Goal: Information Seeking & Learning: Learn about a topic

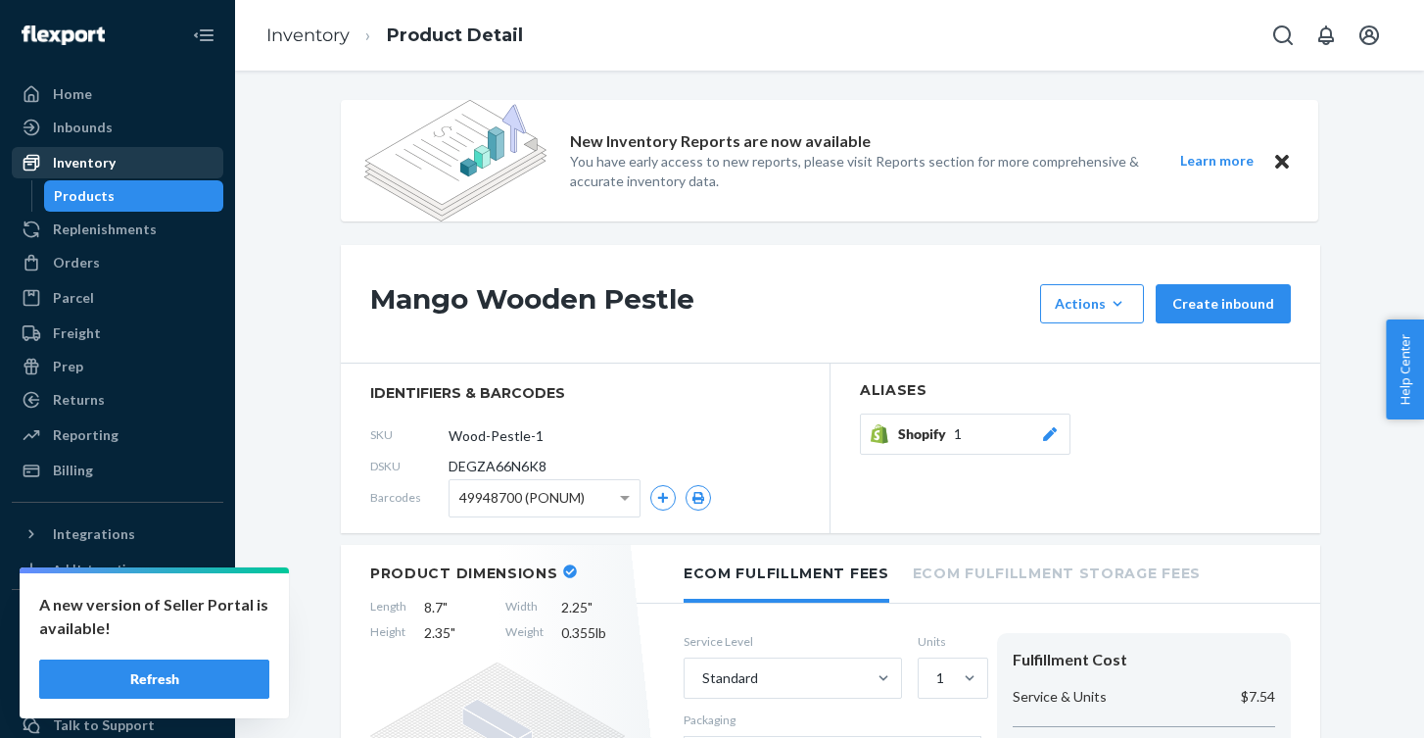
scroll to position [5, 0]
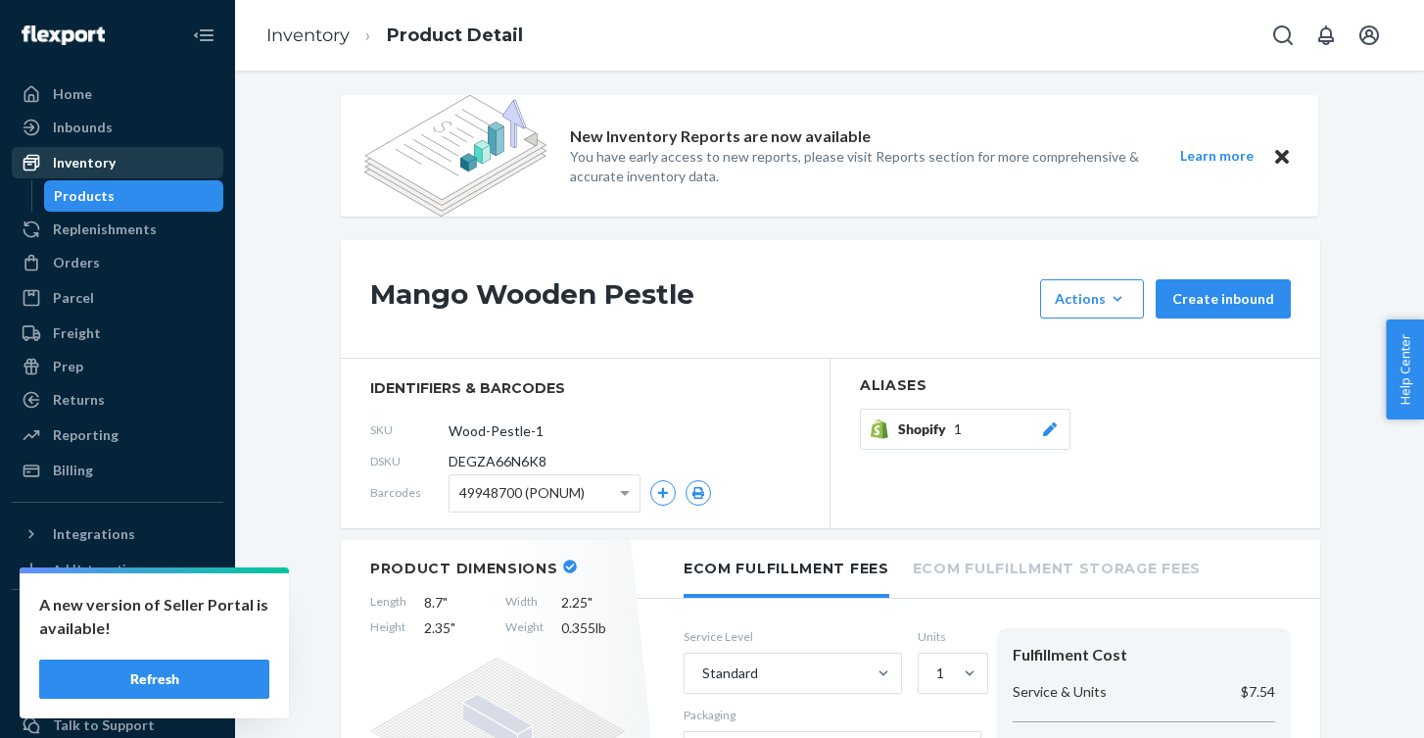
click at [108, 164] on div "Inventory" at bounding box center [84, 163] width 63 height 20
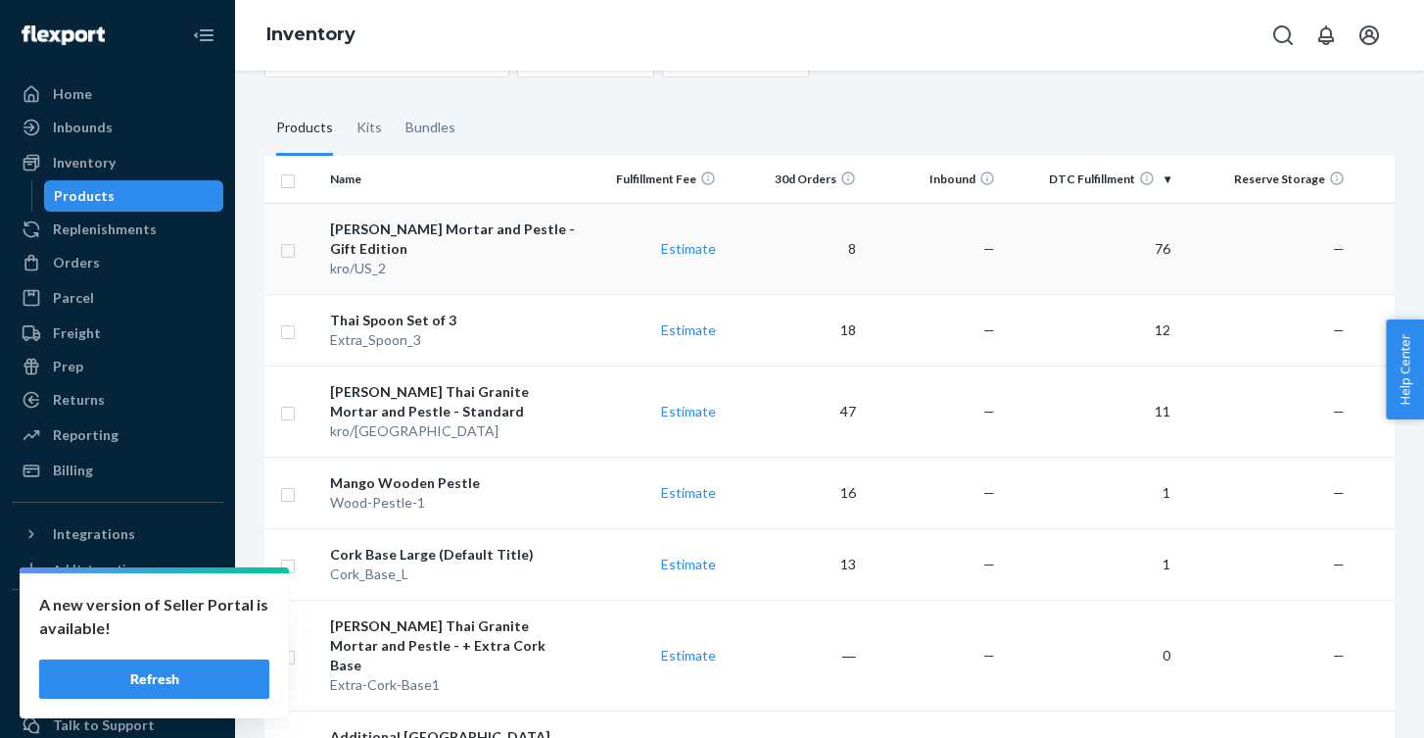
scroll to position [111, 0]
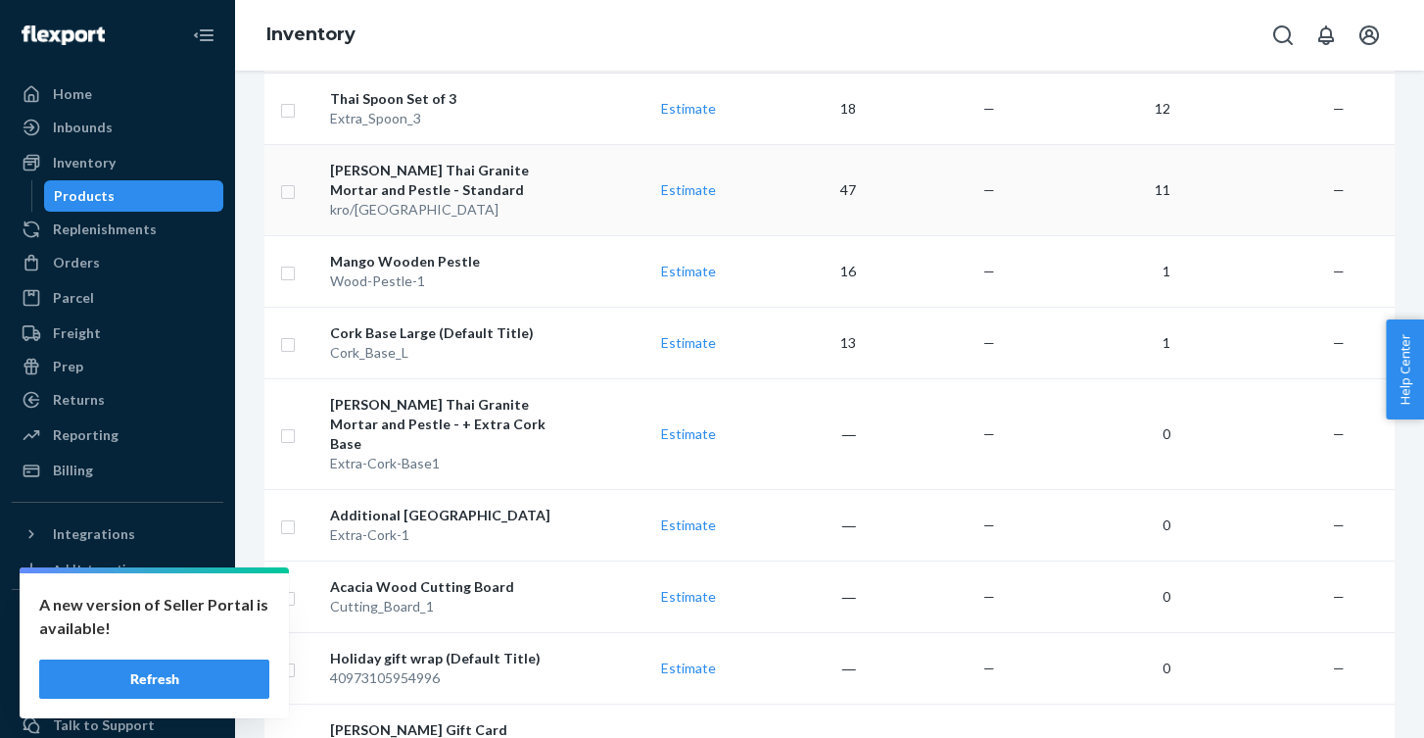
scroll to position [327, 0]
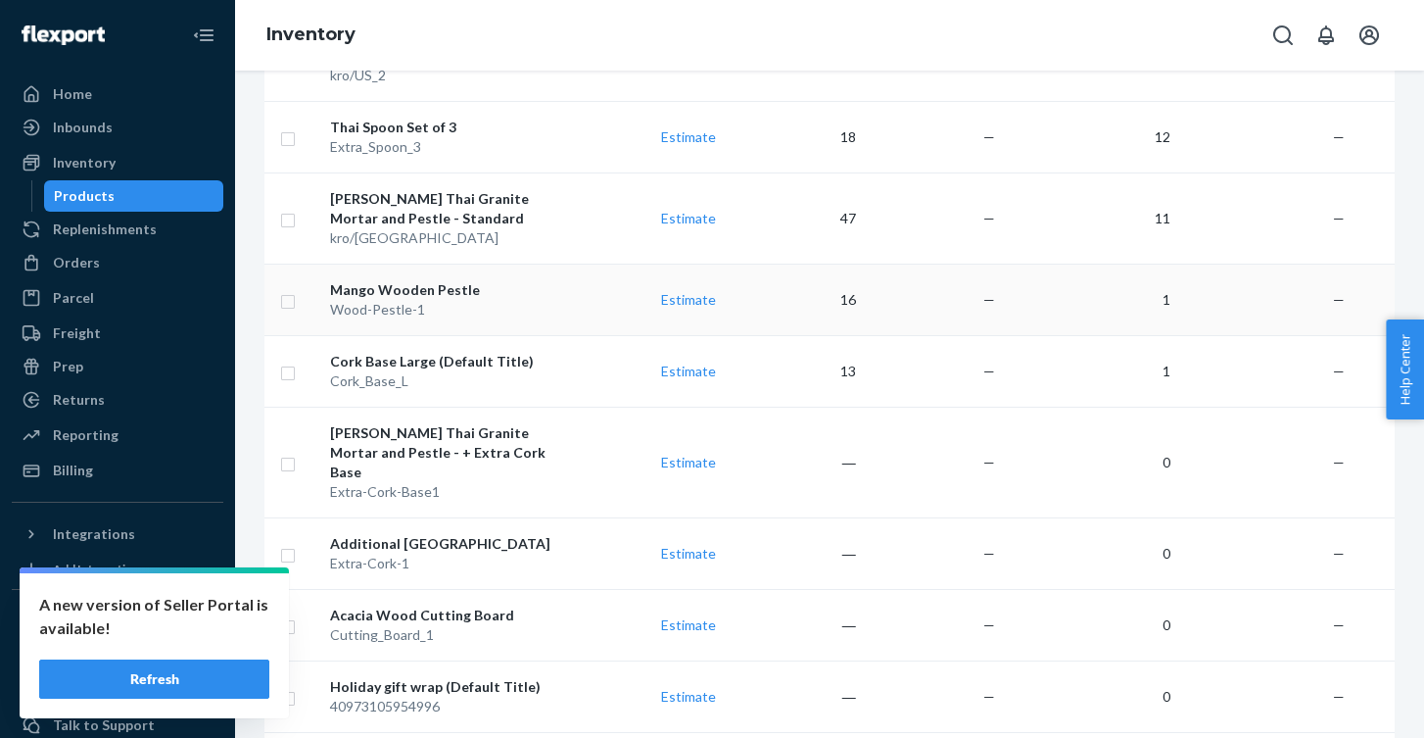
click at [450, 280] on div "Mango Wooden Pestle" at bounding box center [453, 290] width 246 height 20
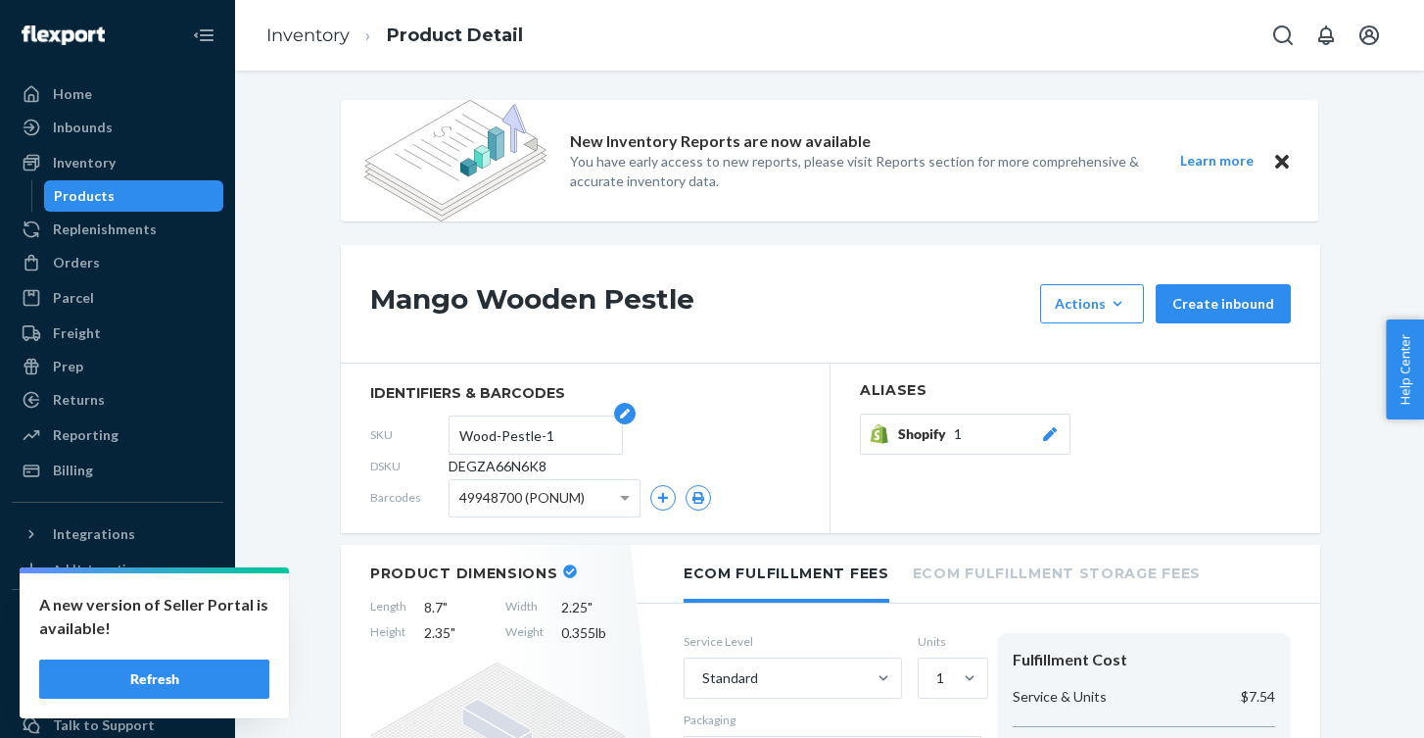
click at [519, 442] on input "Wood-Pestle-1" at bounding box center [535, 434] width 153 height 37
click at [540, 466] on span "DEGZA66N6K8" at bounding box center [498, 467] width 98 height 20
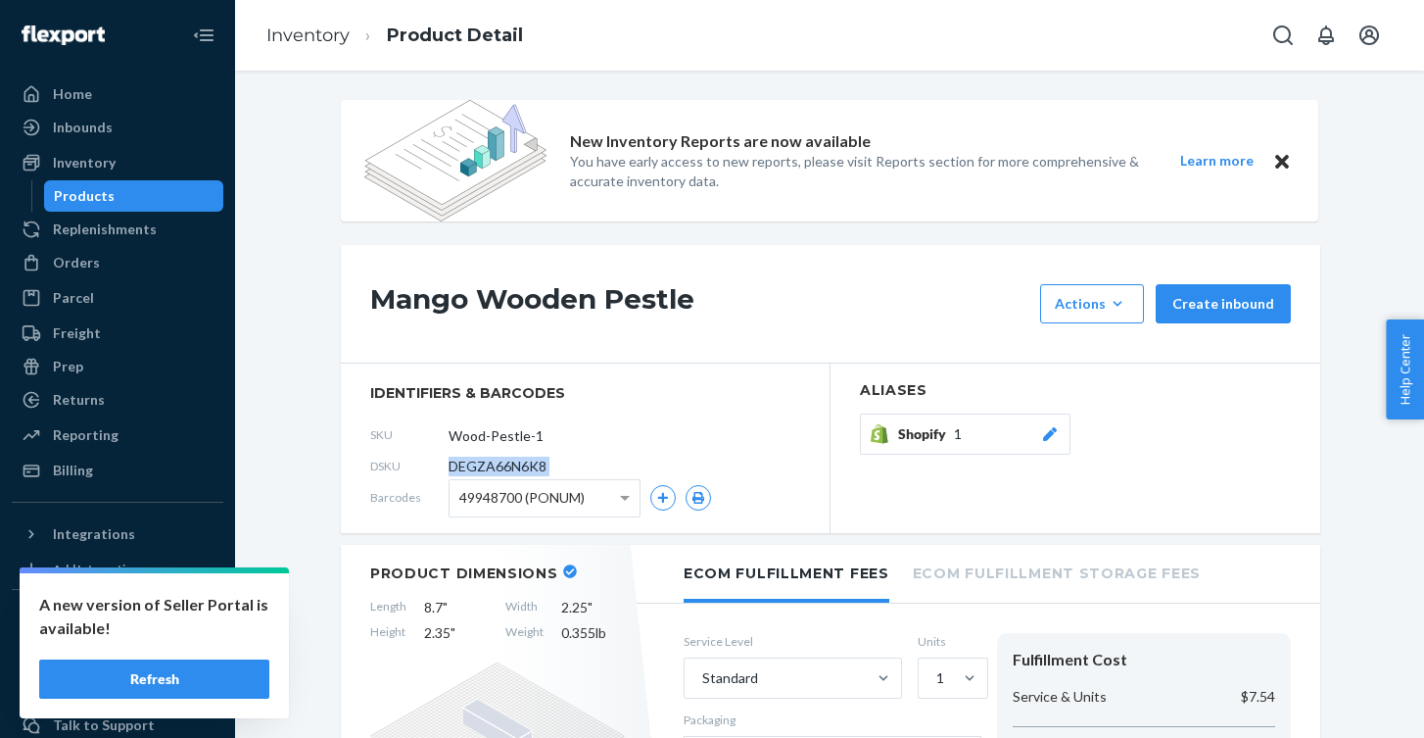
click at [540, 466] on span "DEGZA66N6K8" at bounding box center [498, 467] width 98 height 20
copy span "DEGZA66N6K8"
click at [641, 307] on h1 "Mango Wooden Pestle" at bounding box center [700, 303] width 660 height 39
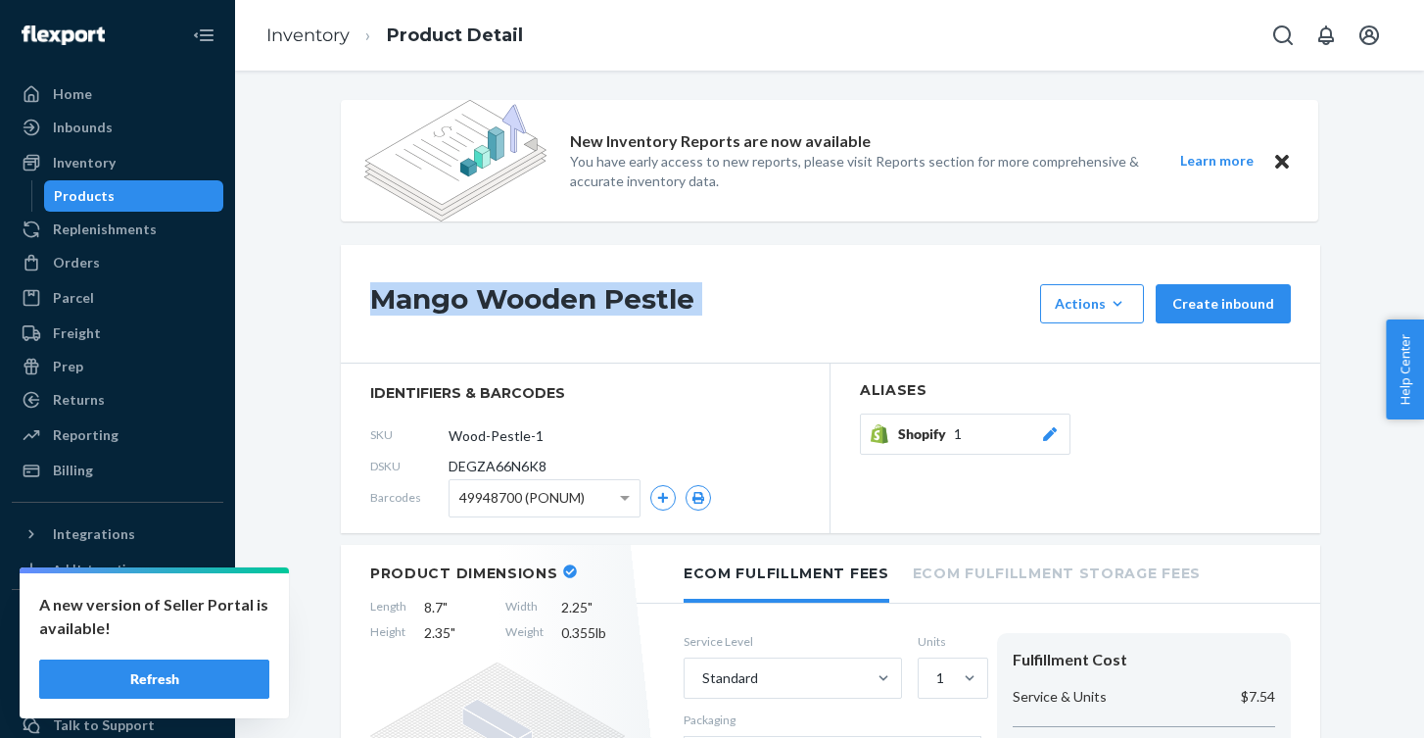
click at [641, 307] on h1 "Mango Wooden Pestle" at bounding box center [700, 303] width 660 height 39
copy div "Mango Wooden Pestle"
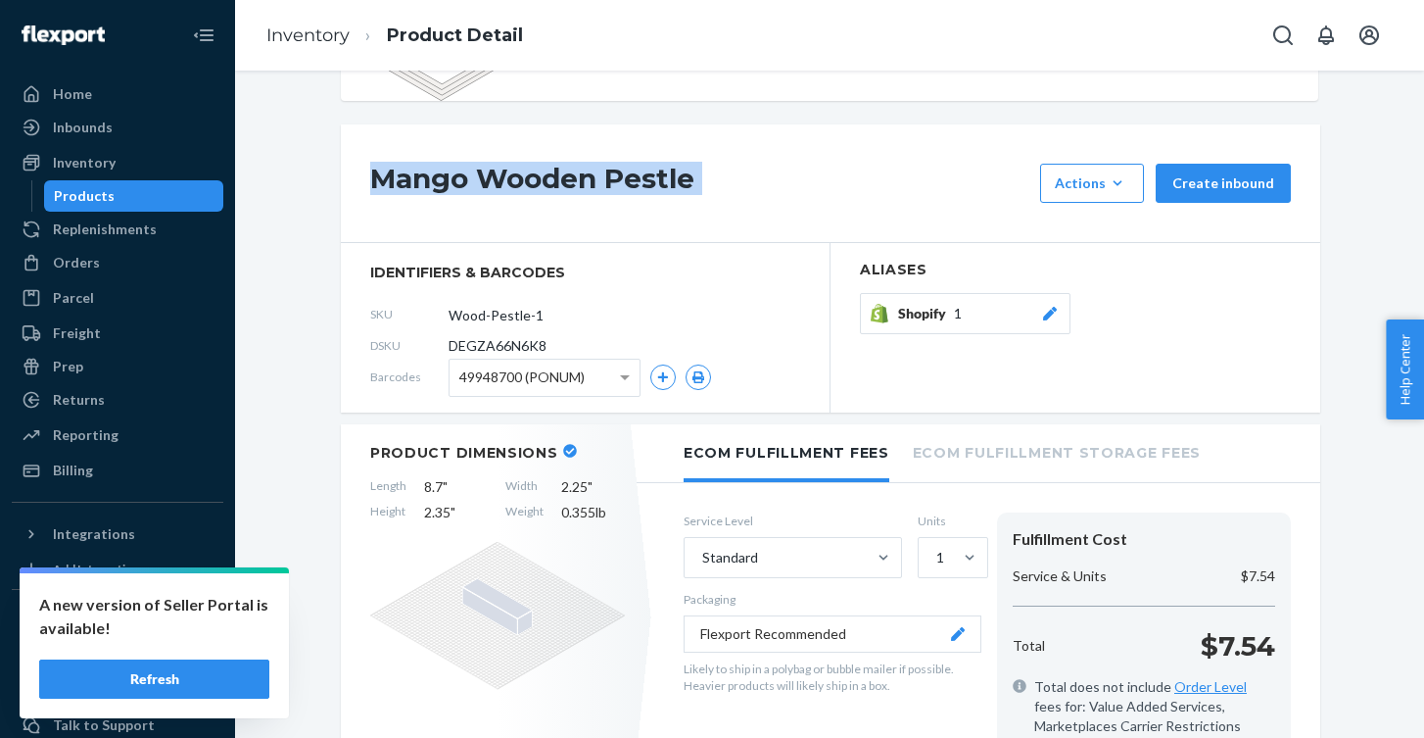
scroll to position [276, 0]
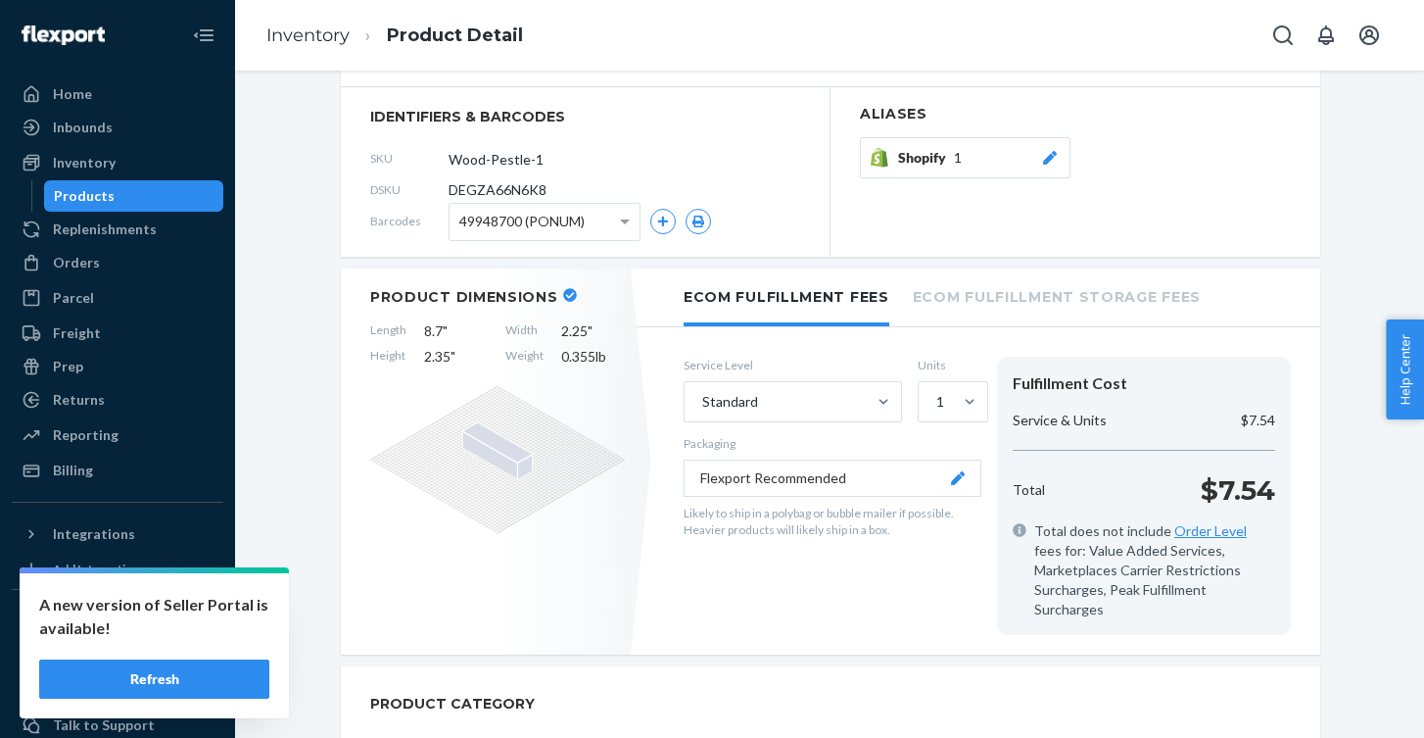
click at [591, 359] on span "0.355 lb" at bounding box center [593, 357] width 64 height 20
drag, startPoint x: 593, startPoint y: 356, endPoint x: 562, endPoint y: 357, distance: 30.4
click at [562, 357] on span "0.355 lb" at bounding box center [593, 357] width 64 height 20
copy span "0.355"
drag, startPoint x: 440, startPoint y: 333, endPoint x: 426, endPoint y: 334, distance: 13.8
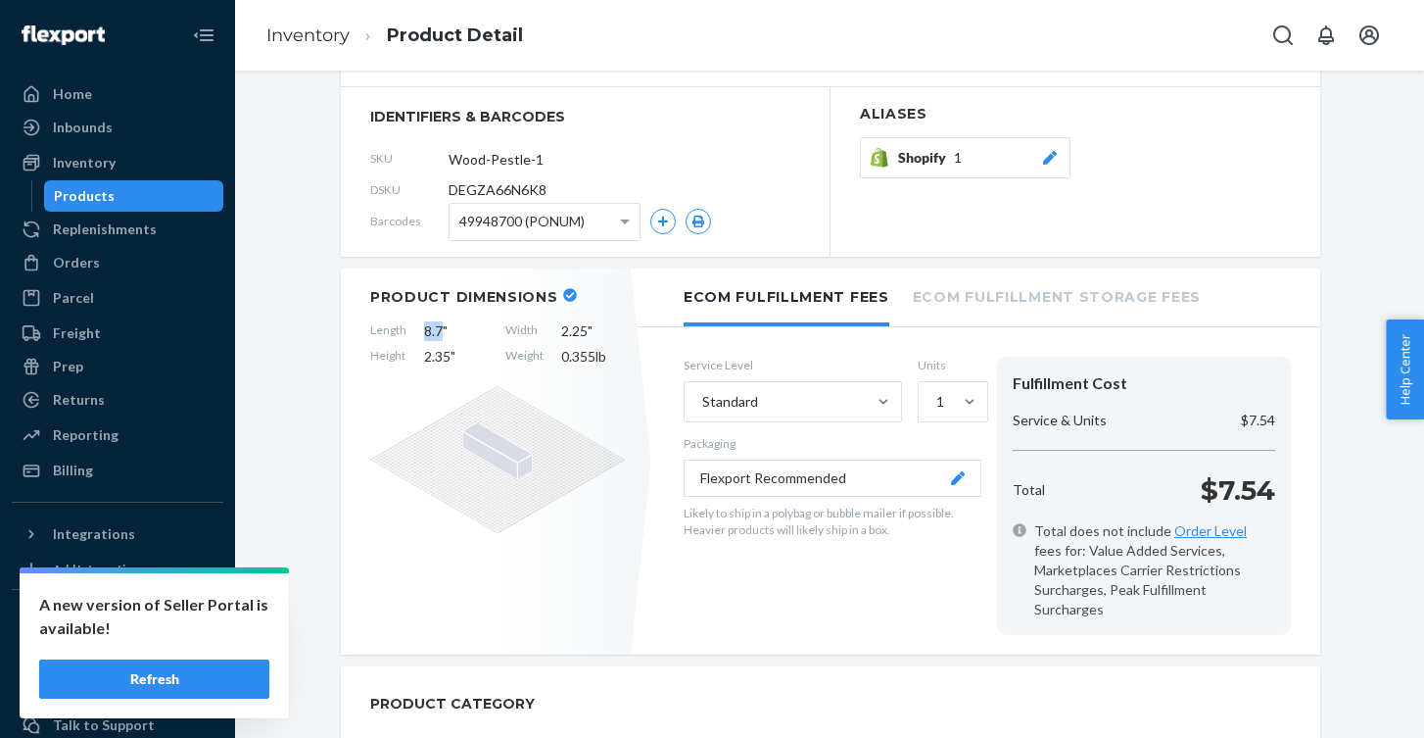
click at [426, 334] on span "8.7 "" at bounding box center [456, 331] width 64 height 20
copy span "8.7"
drag, startPoint x: 586, startPoint y: 328, endPoint x: 557, endPoint y: 328, distance: 28.4
click at [557, 328] on div "Length 8.7 " Width 2.25 " Height 2.35 " Weight 0.355 lb" at bounding box center [497, 343] width 255 height 45
copy span "2.25"
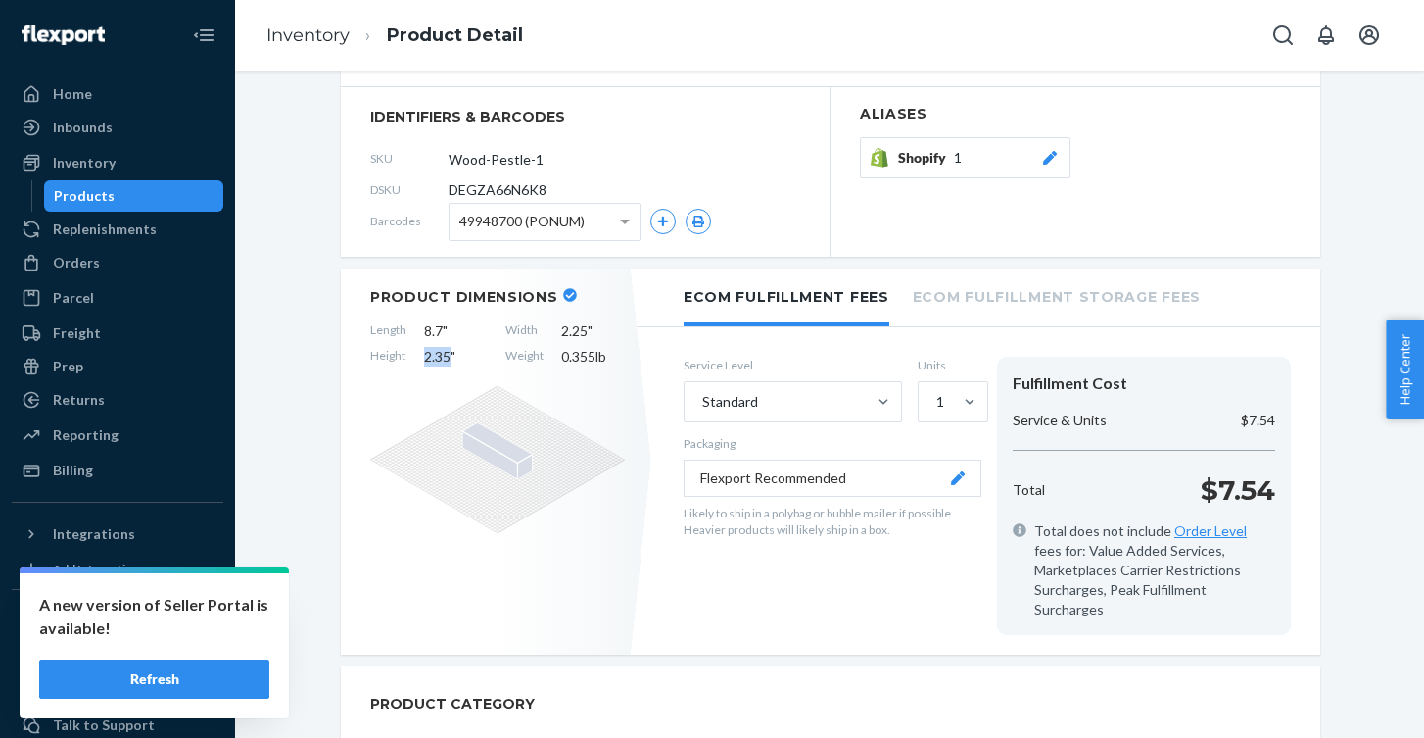
drag, startPoint x: 448, startPoint y: 361, endPoint x: 425, endPoint y: 362, distance: 22.6
click at [425, 362] on span "2.35 "" at bounding box center [456, 357] width 64 height 20
copy span "2.35"
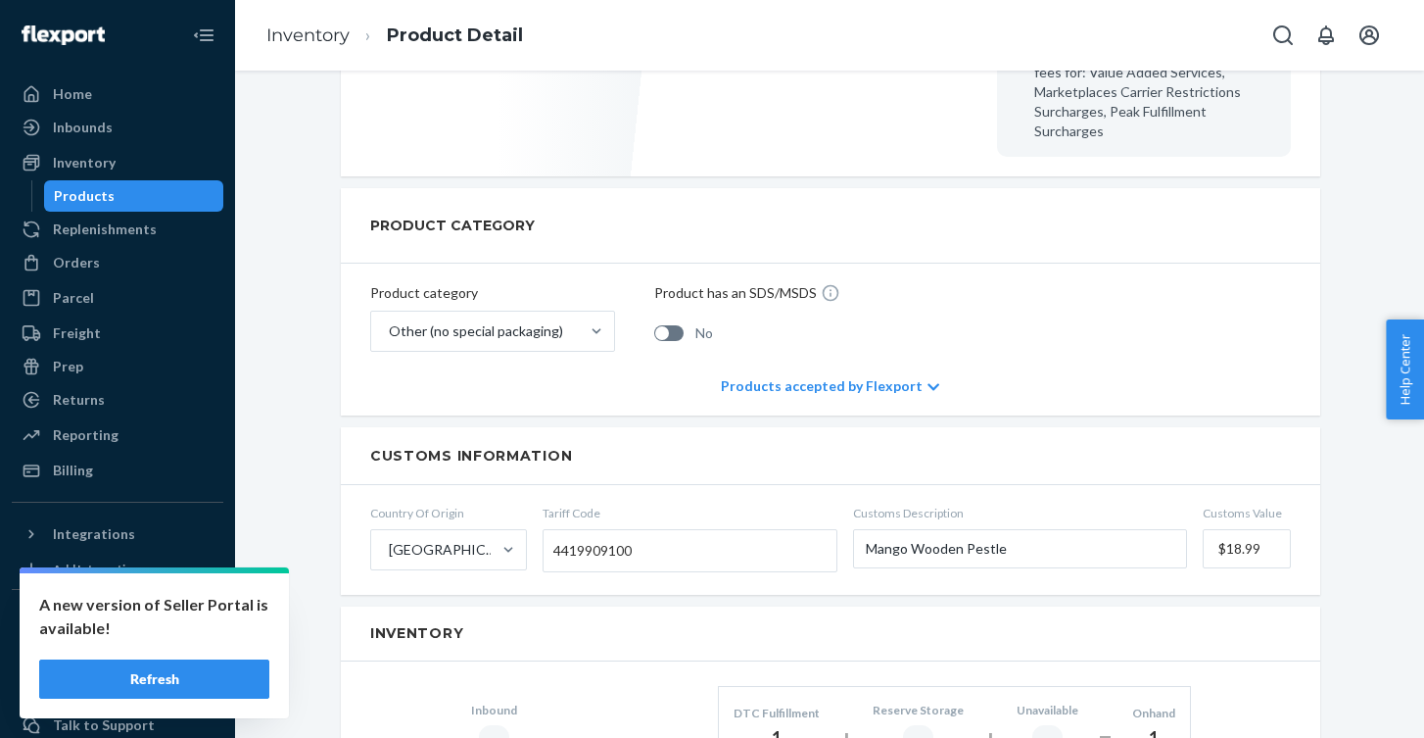
scroll to position [794, 0]
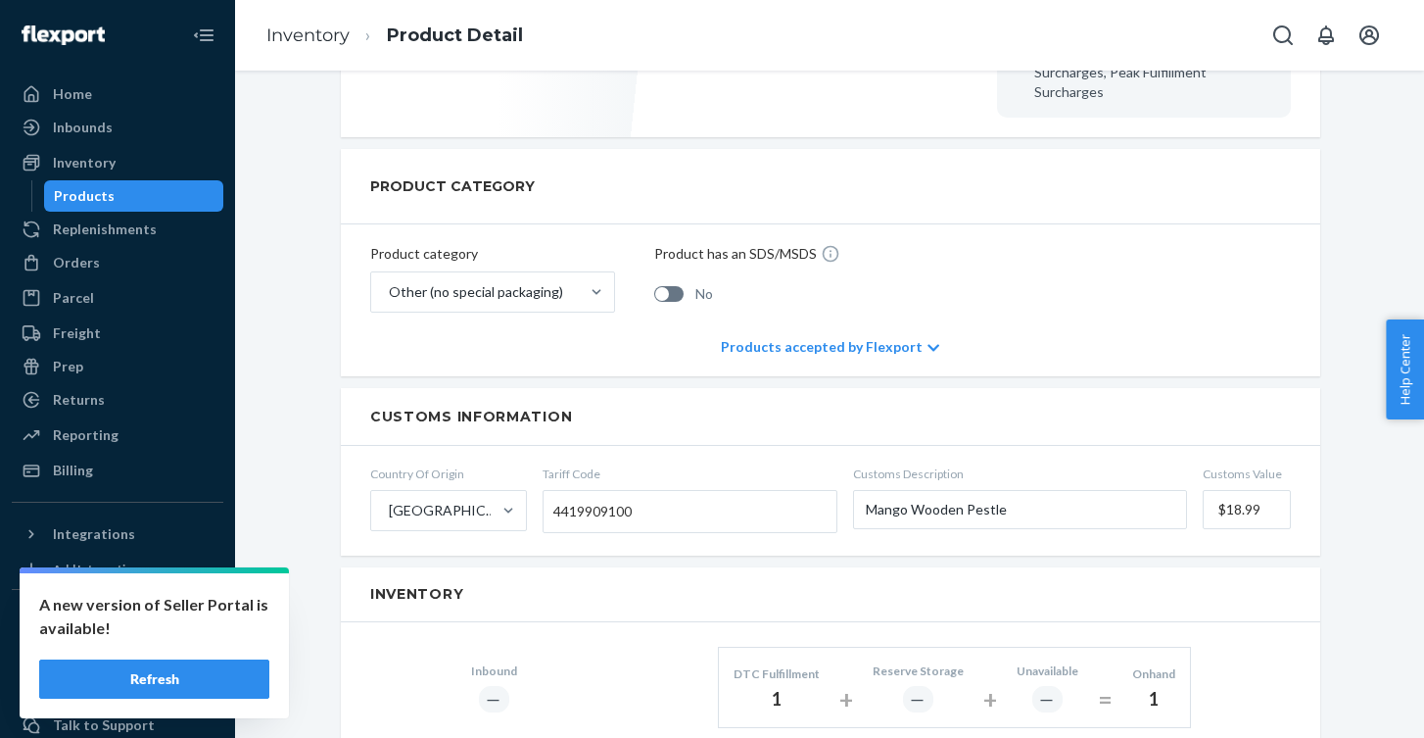
click at [622, 495] on span "4419909100" at bounding box center [593, 511] width 78 height 33
click at [558, 493] on input "Tariff Code 4419909100" at bounding box center [556, 511] width 5 height 36
click at [604, 495] on span "4419909100" at bounding box center [593, 511] width 78 height 33
click at [558, 495] on input "Tariff Code 4419909100 Type to search" at bounding box center [556, 511] width 5 height 36
click at [604, 495] on span "4419909100" at bounding box center [593, 511] width 78 height 33
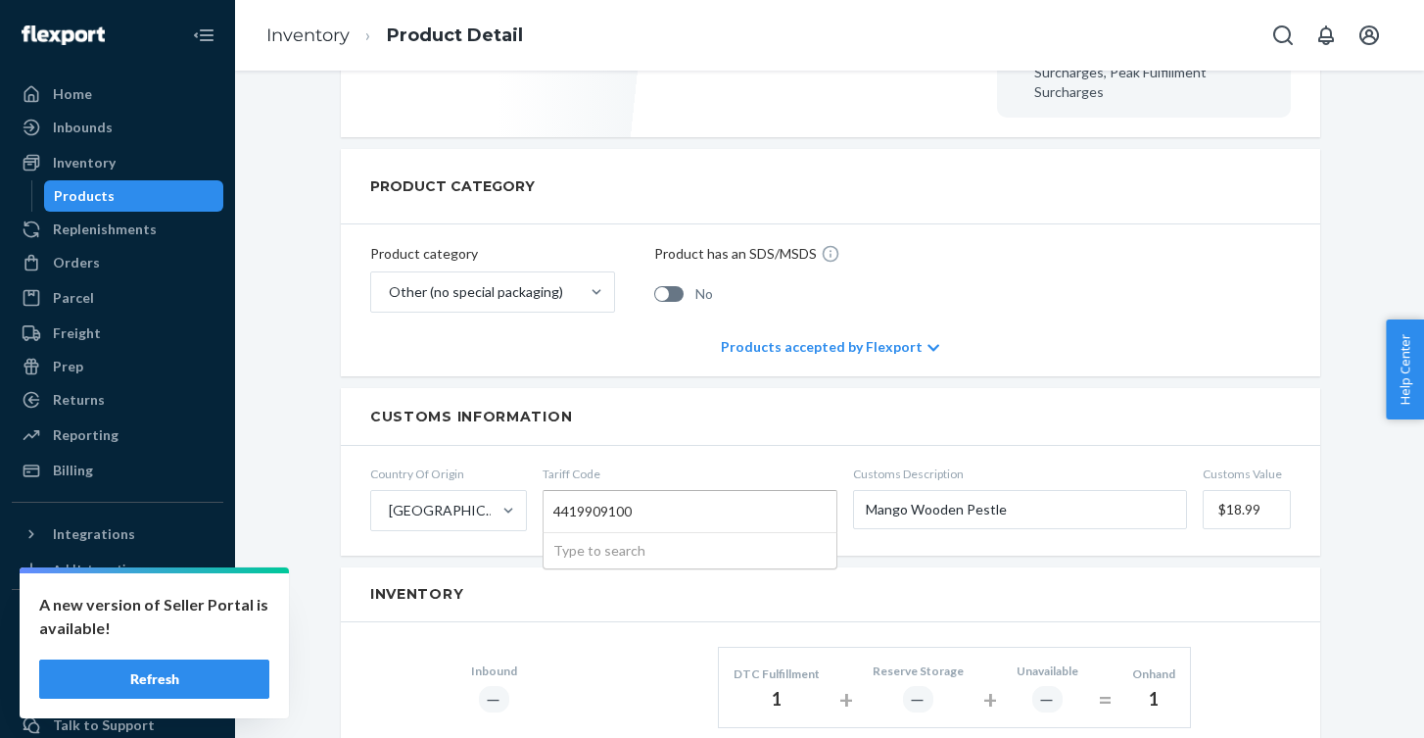
click at [558, 495] on input "Tariff Code 4419909100 Type to search" at bounding box center [556, 511] width 5 height 36
click at [604, 495] on span "4419909100" at bounding box center [593, 511] width 78 height 33
click at [558, 495] on input "Tariff Code 4419909100 Type to search" at bounding box center [556, 511] width 5 height 36
click at [604, 495] on span "4419909100" at bounding box center [593, 511] width 78 height 33
click at [558, 495] on input "Tariff Code 4419909100 Type to search" at bounding box center [556, 511] width 5 height 36
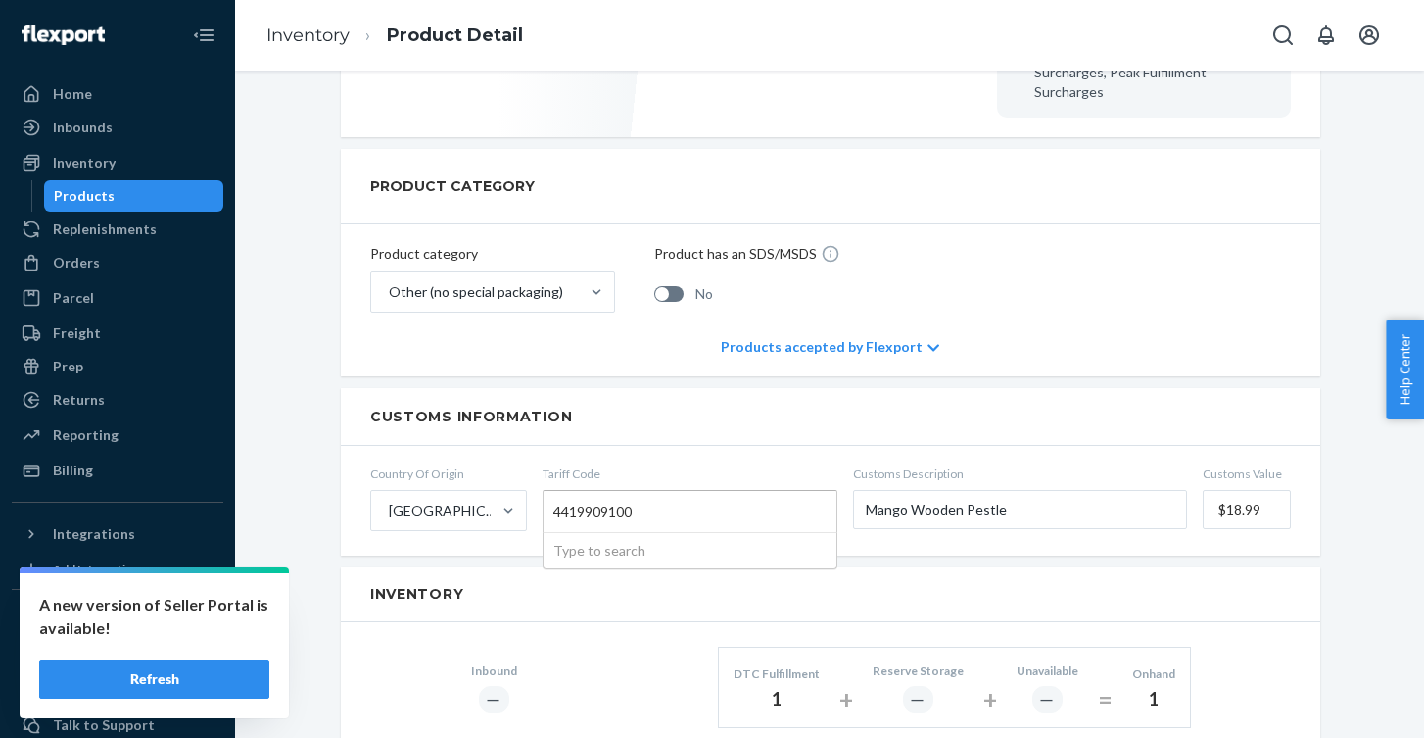
drag, startPoint x: 633, startPoint y: 490, endPoint x: 541, endPoint y: 491, distance: 92.1
click at [541, 491] on form "Country Of Origin [GEOGRAPHIC_DATA] Tariff Code 4419909100 Type to search Custo…" at bounding box center [831, 501] width 980 height 110
click at [556, 501] on span "4419909100" at bounding box center [593, 511] width 78 height 33
click at [556, 501] on input "Tariff Code 4419909100 Type to search" at bounding box center [556, 511] width 5 height 36
click at [556, 501] on span "4419909100" at bounding box center [593, 511] width 78 height 33
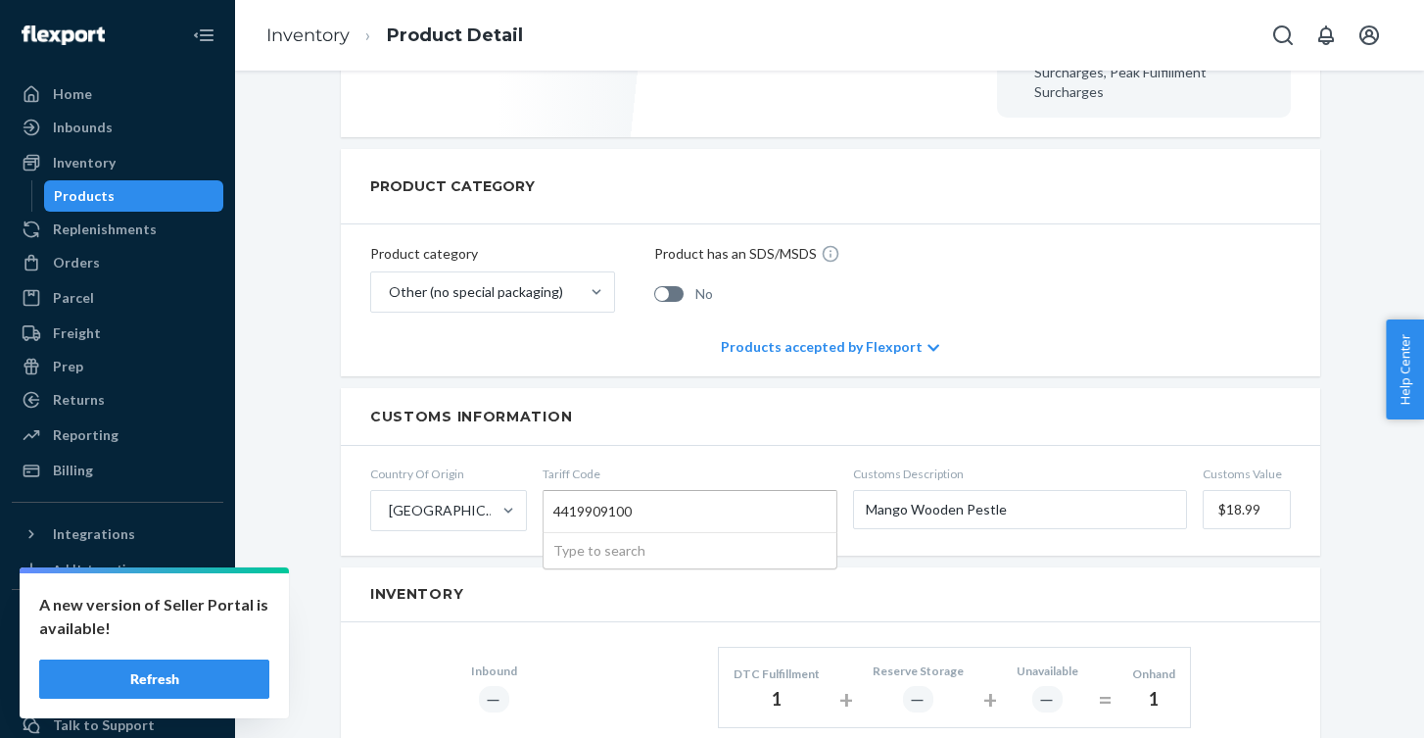
click at [556, 501] on input "Tariff Code 4419909100 Type to search" at bounding box center [556, 511] width 5 height 36
click at [556, 501] on span "4419909100" at bounding box center [593, 511] width 78 height 33
click at [556, 501] on input "Tariff Code 4419909100 Type to search" at bounding box center [556, 511] width 5 height 36
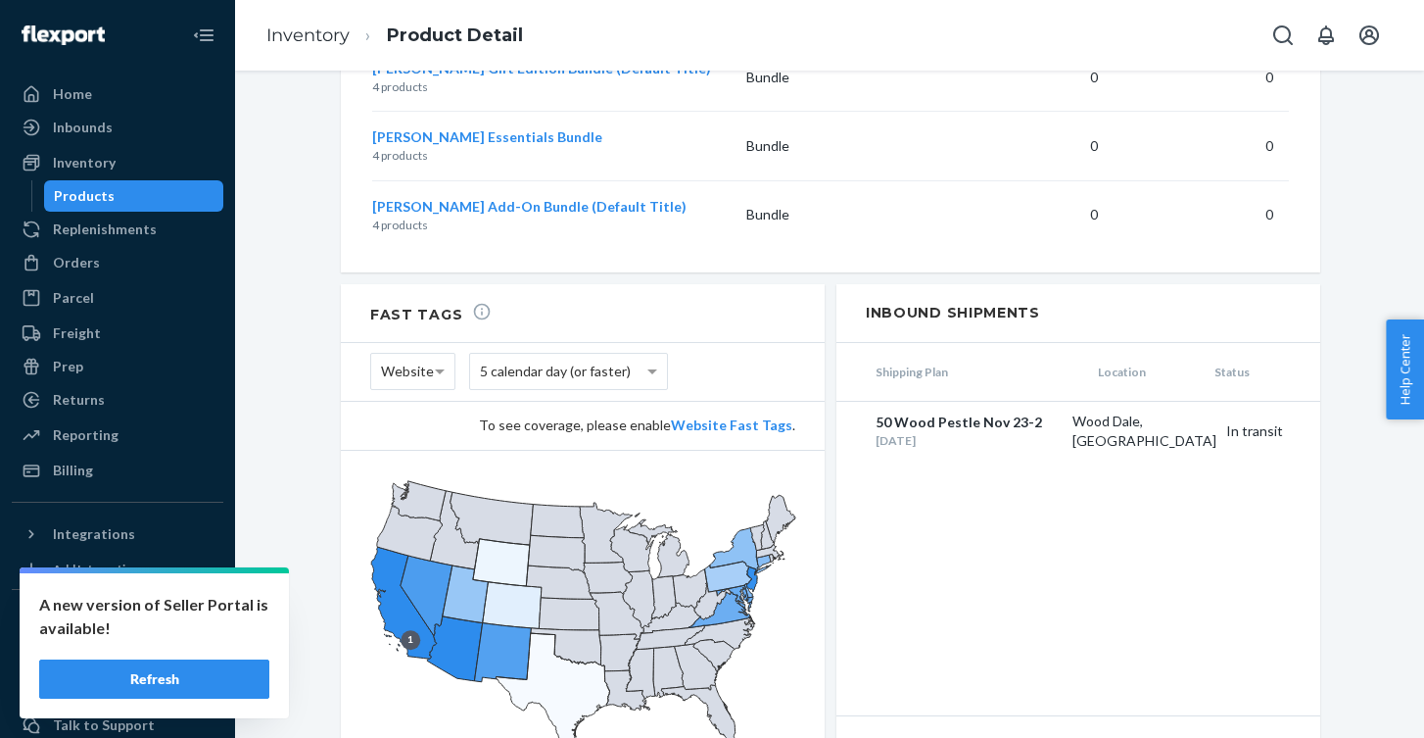
scroll to position [2156, 0]
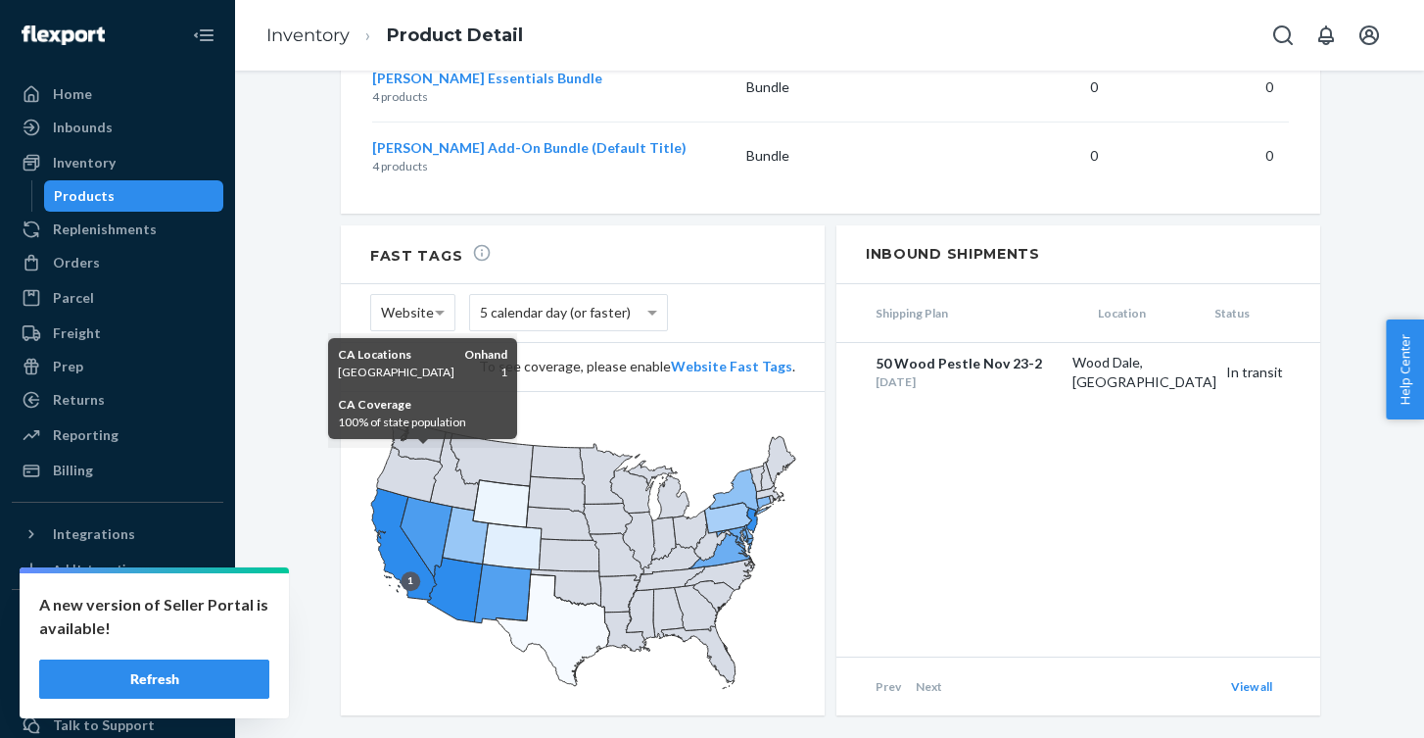
click at [417, 548] on icon at bounding box center [404, 544] width 66 height 112
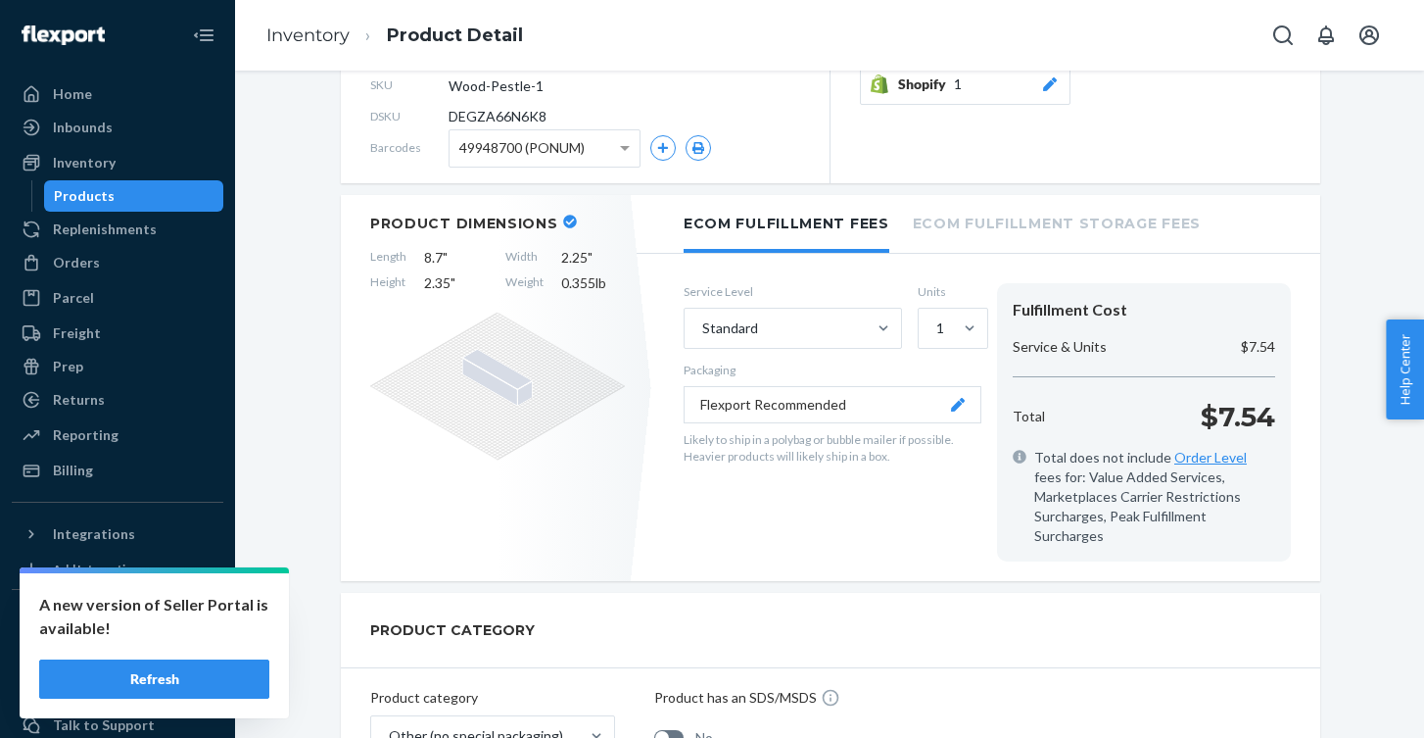
scroll to position [352, 0]
click at [1095, 239] on li "Ecom Fulfillment Storage Fees" at bounding box center [1057, 220] width 288 height 54
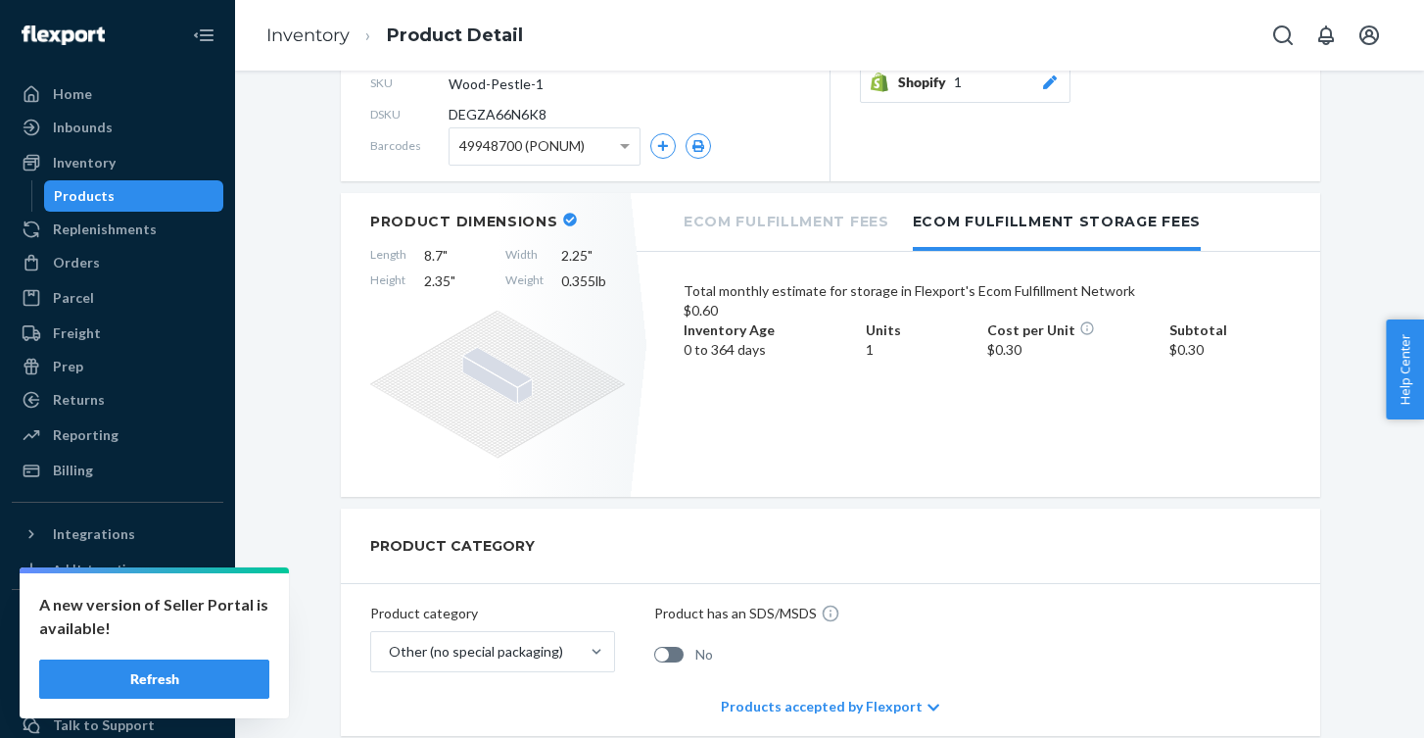
click at [847, 221] on li "Ecom Fulfillment Fees" at bounding box center [787, 220] width 206 height 54
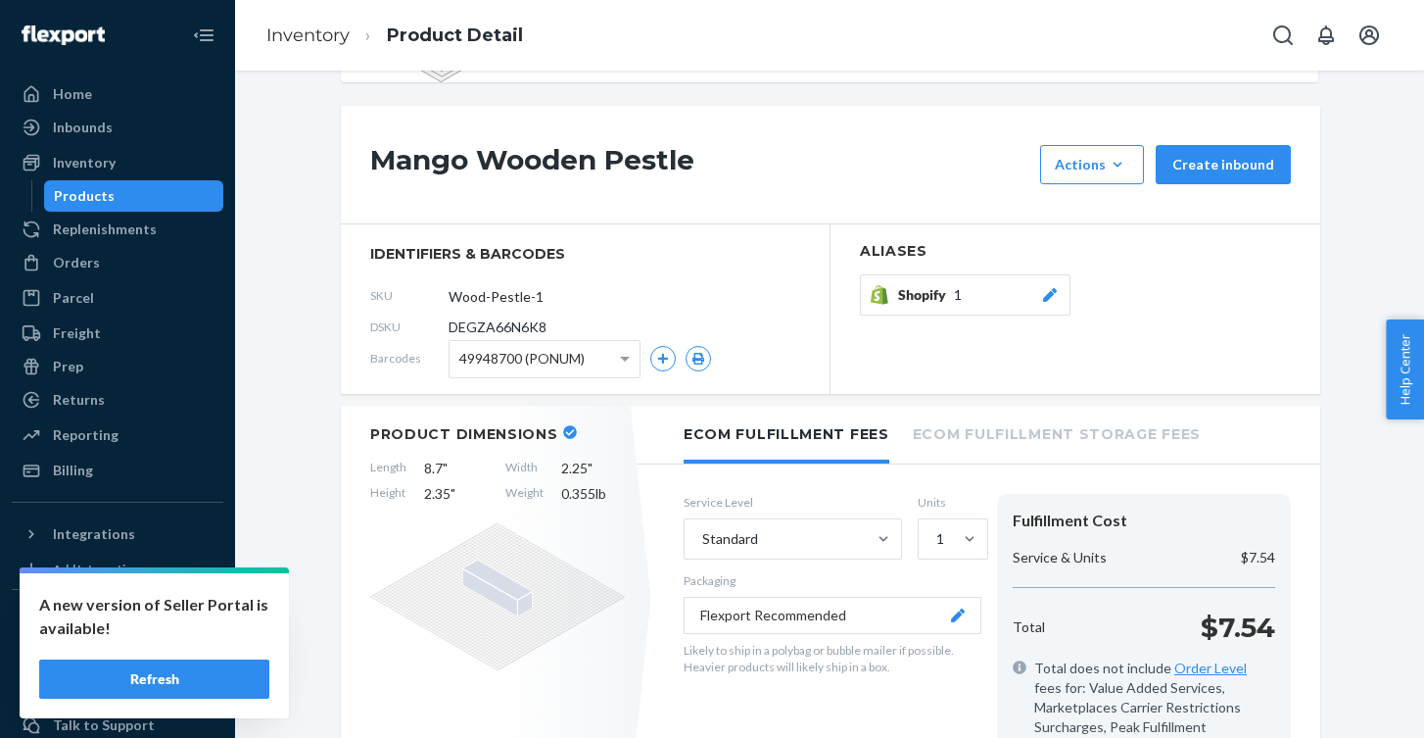
scroll to position [162, 0]
